Goal: Task Accomplishment & Management: Use online tool/utility

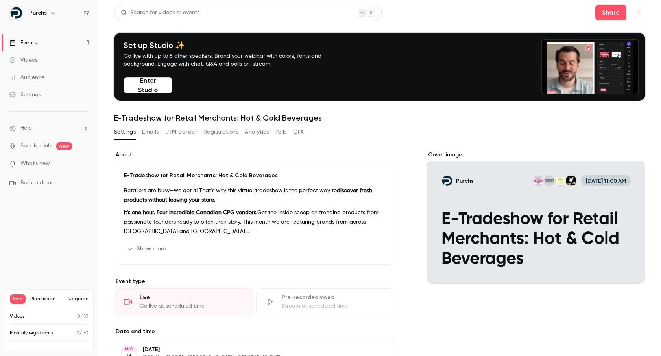
click at [37, 41] on div "Events" at bounding box center [22, 43] width 27 height 8
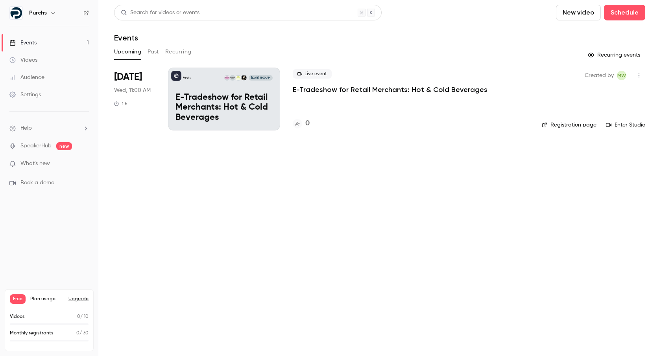
click at [197, 96] on p "E-Tradeshow for Retail Merchants: Hot & Cold Beverages" at bounding box center [223, 108] width 97 height 30
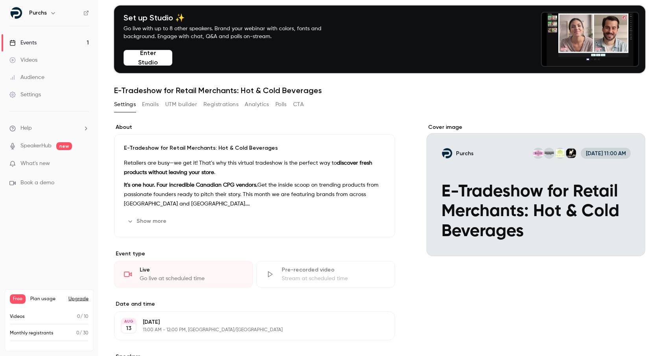
scroll to position [33, 0]
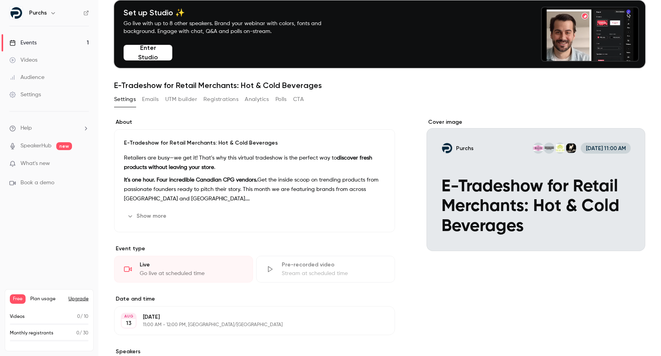
click at [173, 102] on button "UTM builder" at bounding box center [181, 99] width 32 height 13
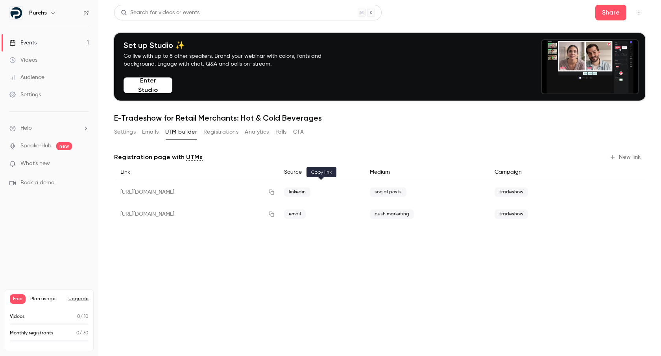
click at [274, 192] on icon "button" at bounding box center [271, 192] width 5 height 5
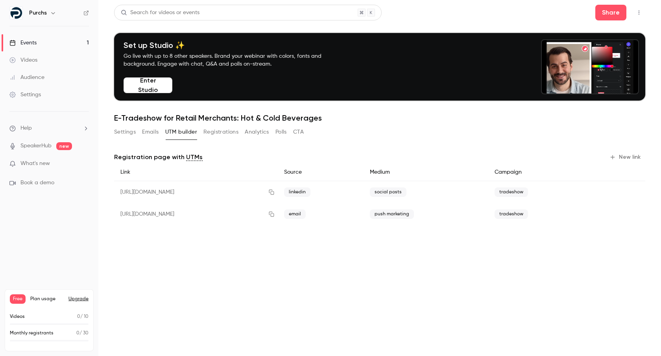
click at [26, 38] on link "Events 1" at bounding box center [49, 42] width 98 height 17
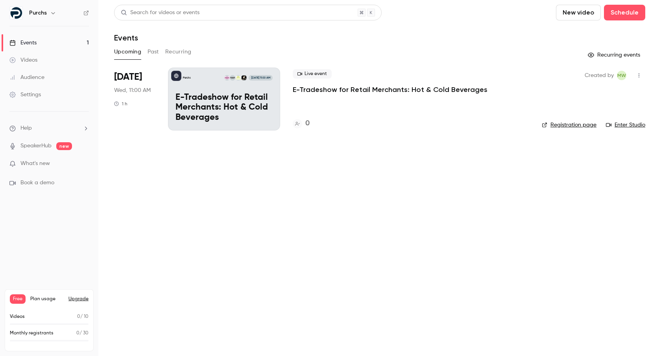
click at [223, 109] on p "E-Tradeshow for Retail Merchants: Hot & Cold Beverages" at bounding box center [223, 108] width 97 height 30
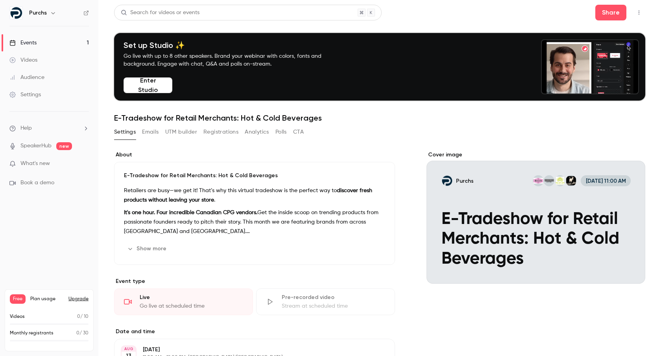
click at [155, 87] on button "Enter Studio" at bounding box center [148, 86] width 49 height 16
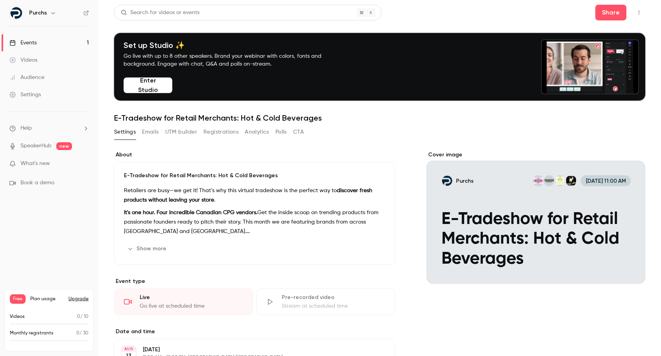
drag, startPoint x: 140, startPoint y: 87, endPoint x: 192, endPoint y: 96, distance: 52.0
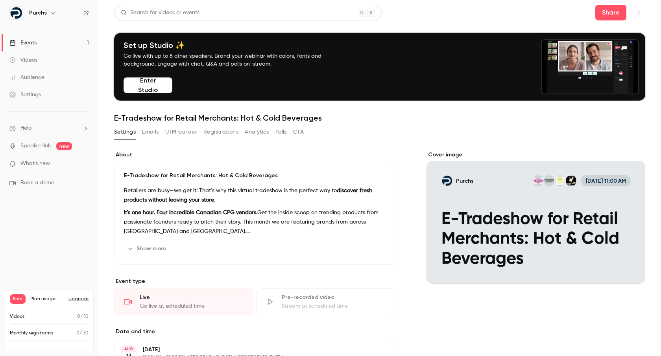
click at [140, 87] on button "Enter Studio" at bounding box center [148, 86] width 49 height 16
